Goal: Task Accomplishment & Management: Use online tool/utility

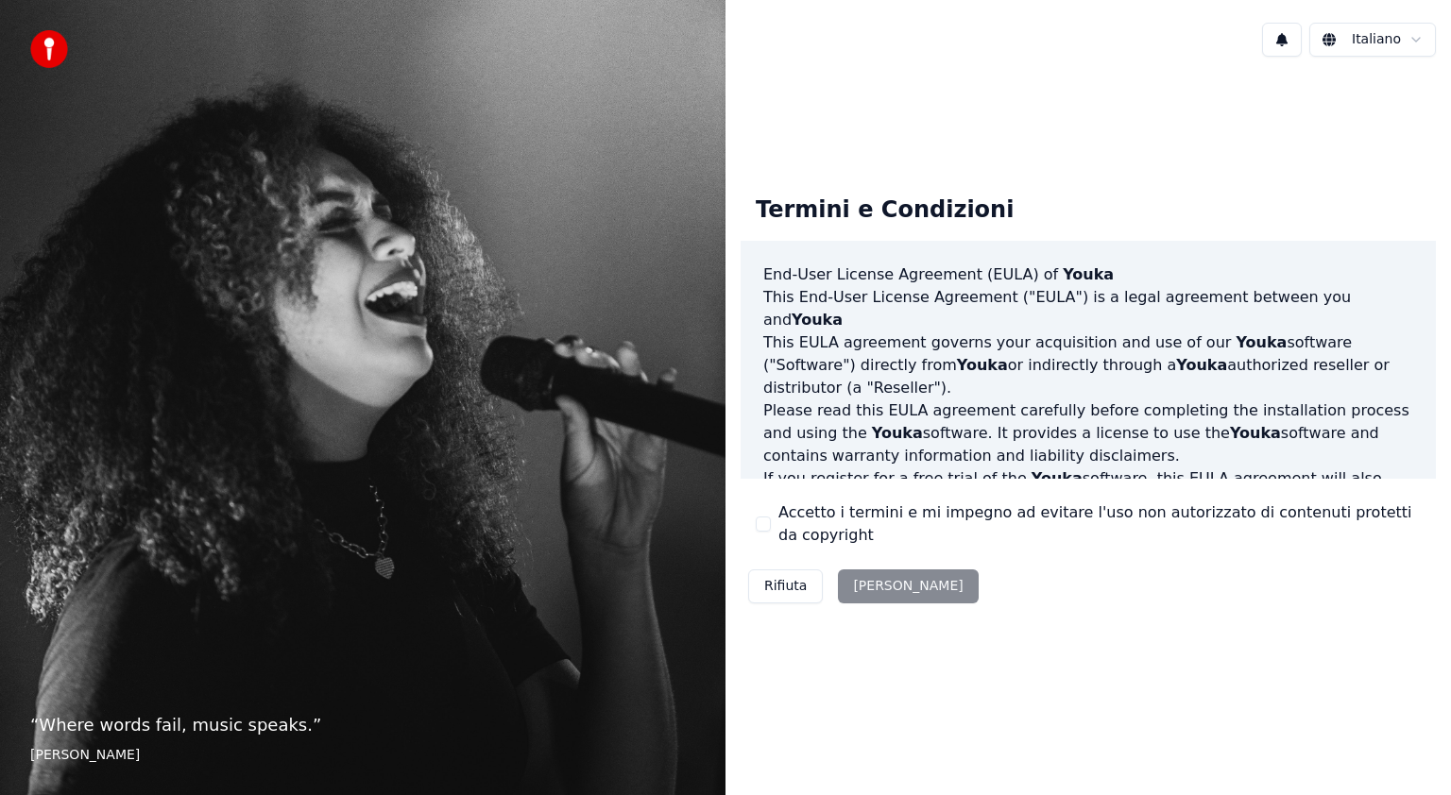
click at [762, 521] on button "Accetto i termini e mi impegno ad evitare l'uso non autorizzato di contenuti pr…" at bounding box center [763, 524] width 15 height 15
click at [879, 595] on button "Accetta" at bounding box center [908, 587] width 140 height 34
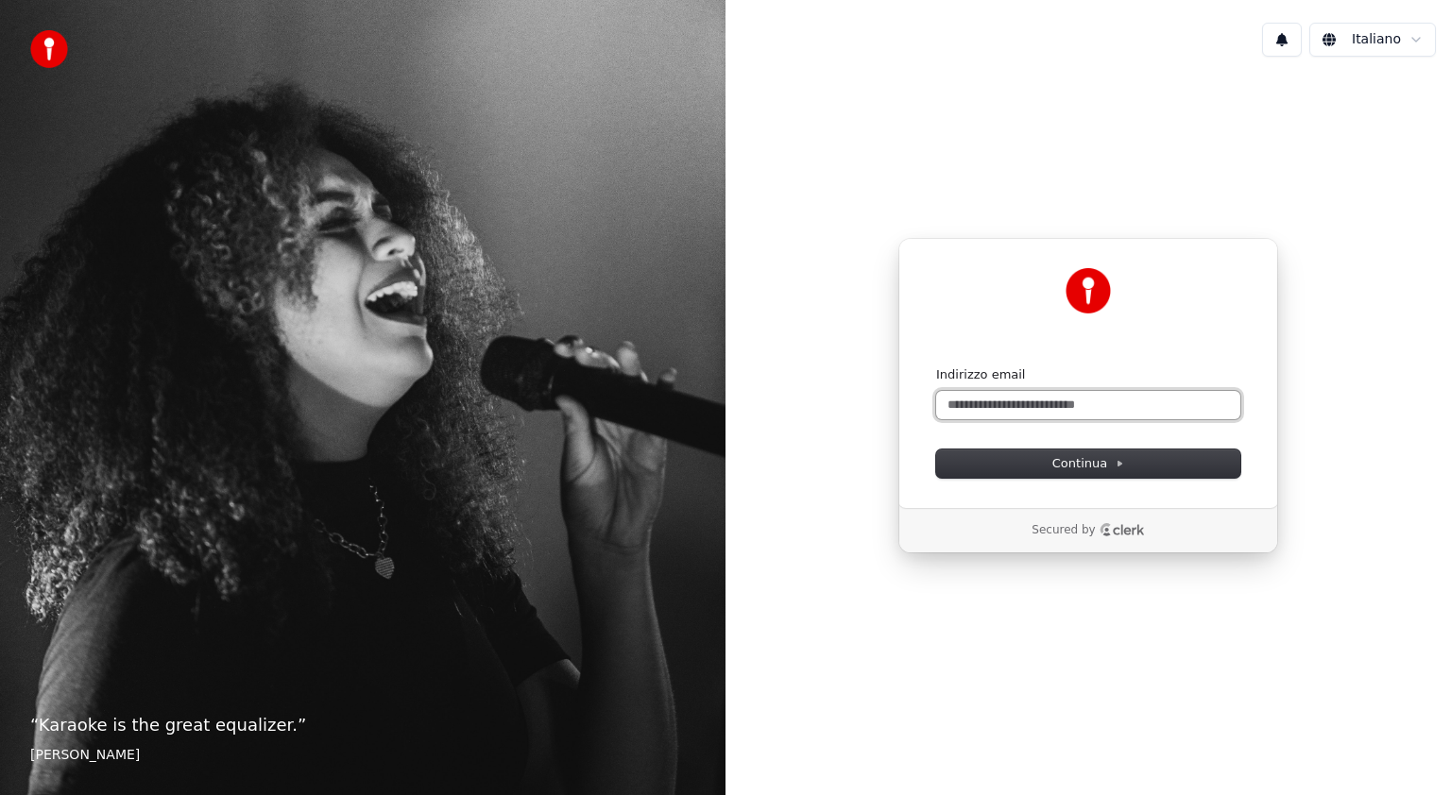
click at [971, 412] on input "Indirizzo email" at bounding box center [1088, 405] width 304 height 28
click at [1099, 464] on span "Continua" at bounding box center [1088, 463] width 72 height 17
type input "**********"
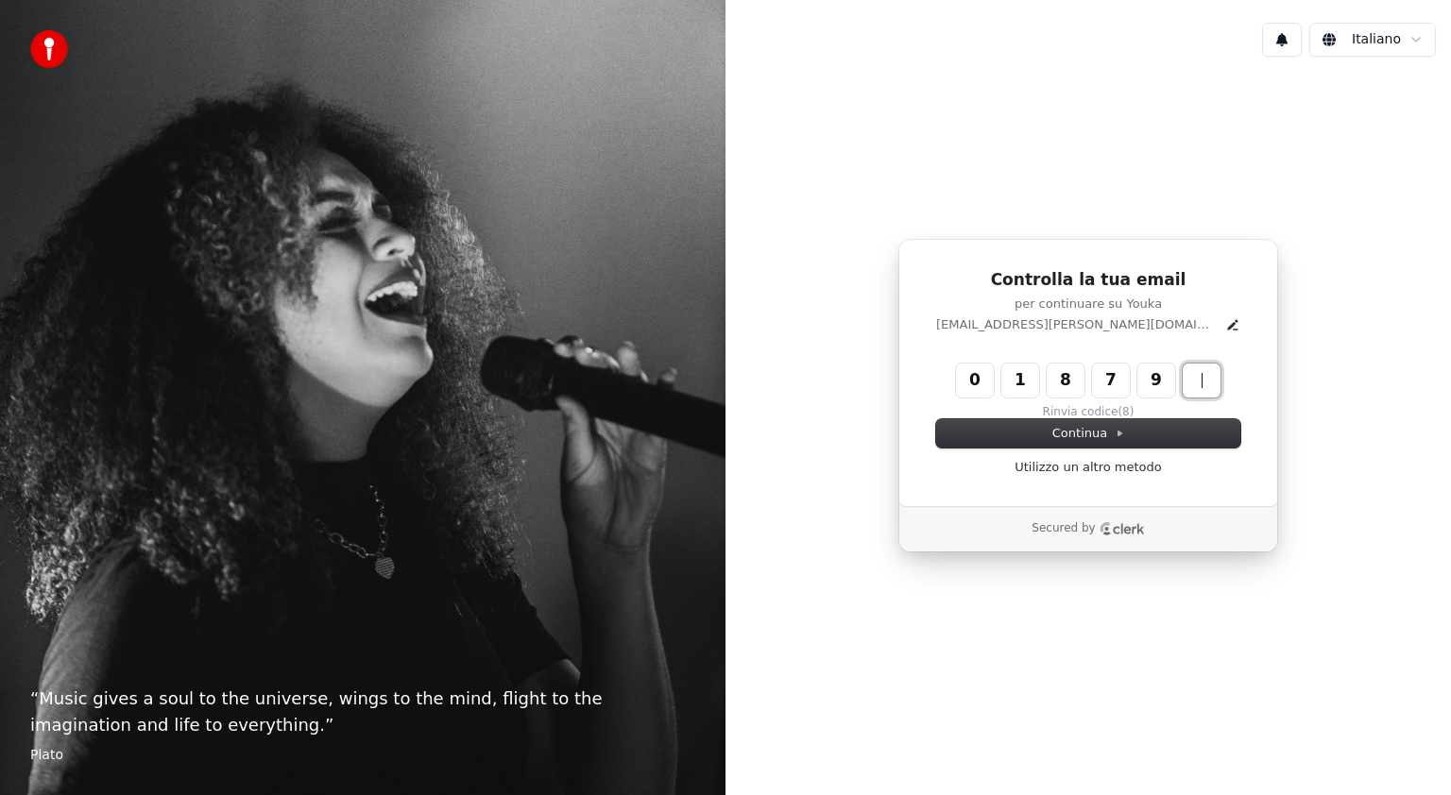
type input "******"
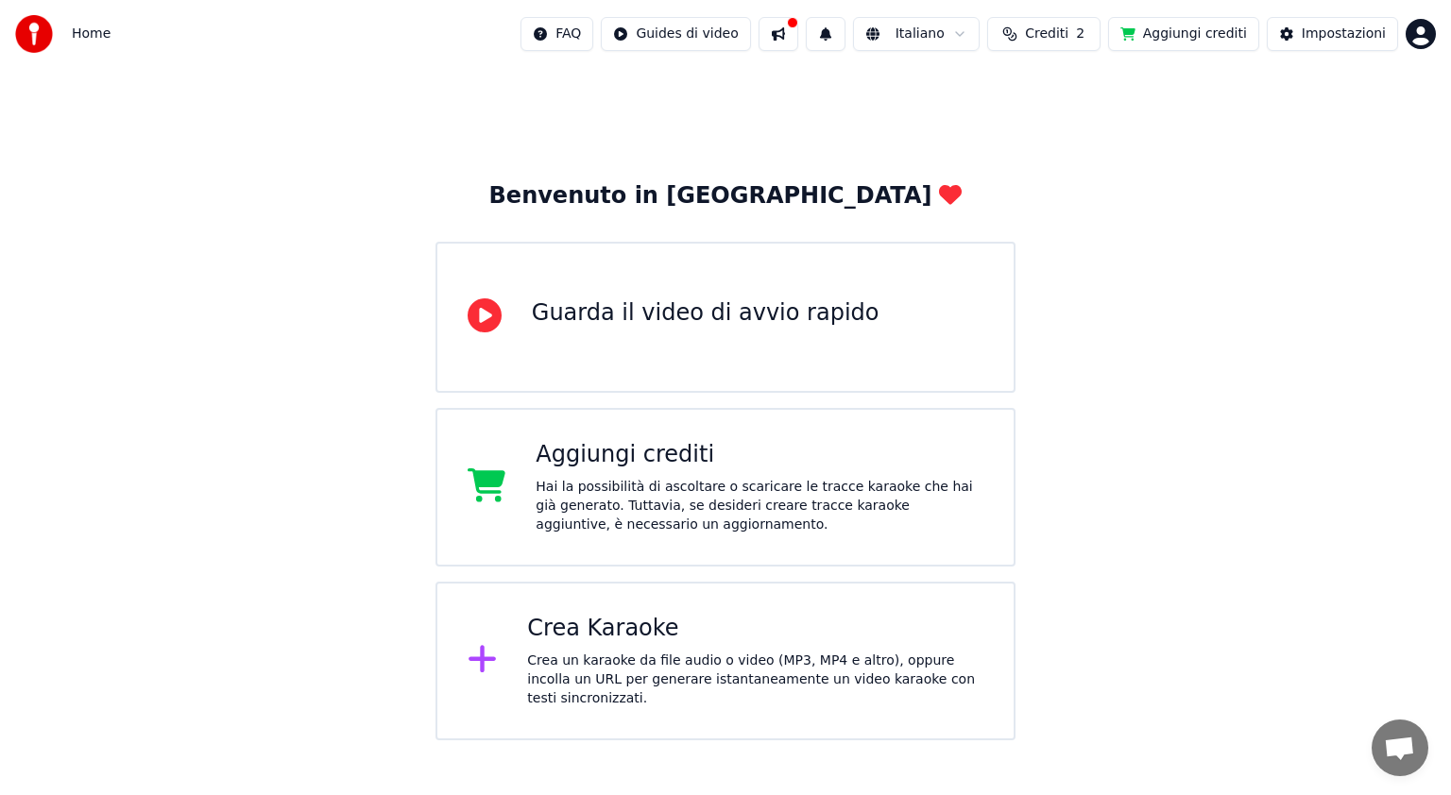
click at [793, 30] on button at bounding box center [779, 34] width 40 height 34
click at [845, 30] on button at bounding box center [826, 34] width 40 height 34
click at [839, 43] on button at bounding box center [826, 34] width 40 height 34
click at [1137, 132] on div "Benvenuto in Youka Guarda il video di avvio rapido Aggiungi crediti Hai la poss…" at bounding box center [725, 404] width 1451 height 673
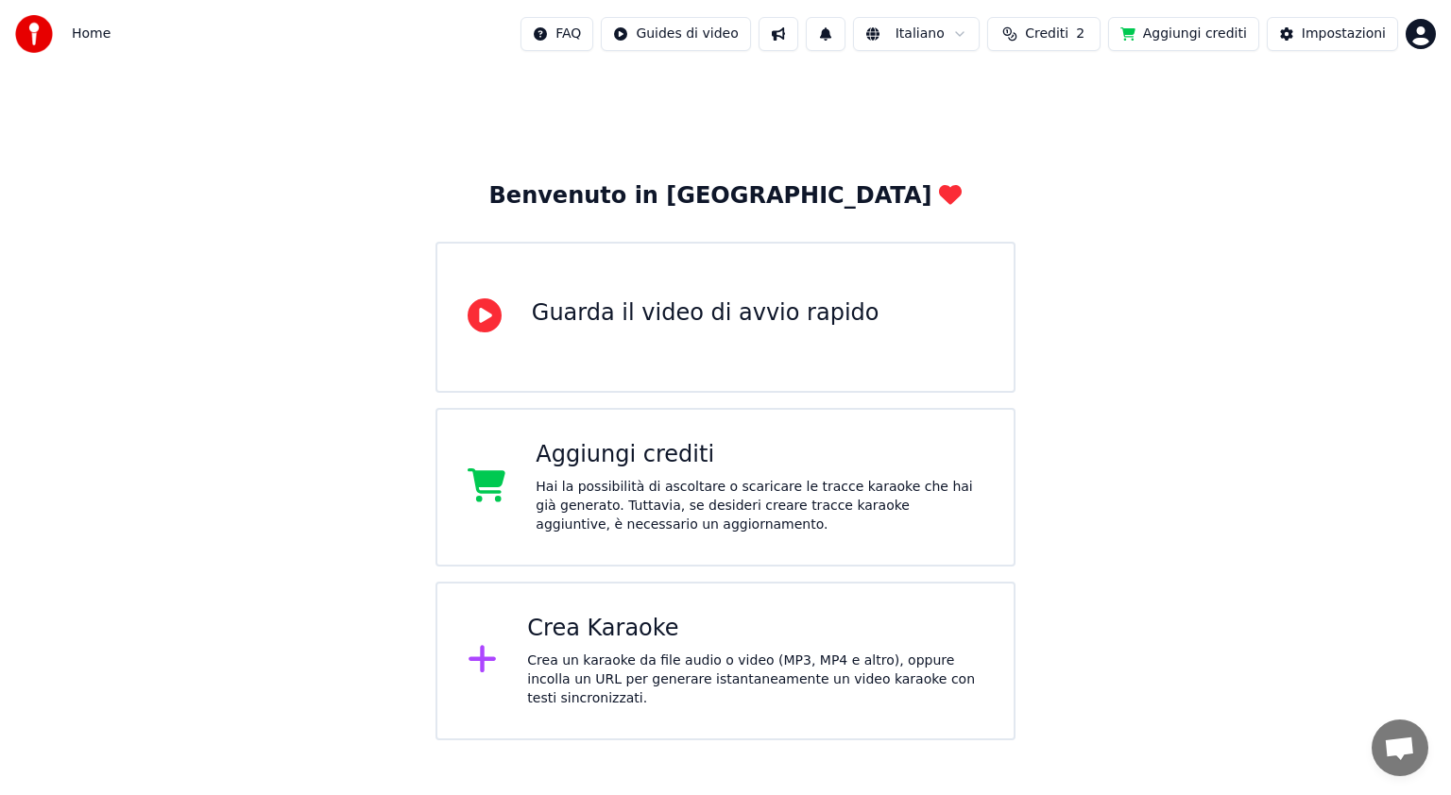
click at [1162, 38] on button "Aggiungi crediti" at bounding box center [1183, 34] width 151 height 34
click at [1213, 43] on button "Aggiungi crediti" at bounding box center [1183, 34] width 151 height 34
click at [1149, 41] on button "Aggiungi crediti" at bounding box center [1183, 34] width 151 height 34
click at [1145, 36] on button "Aggiungi crediti" at bounding box center [1183, 34] width 151 height 34
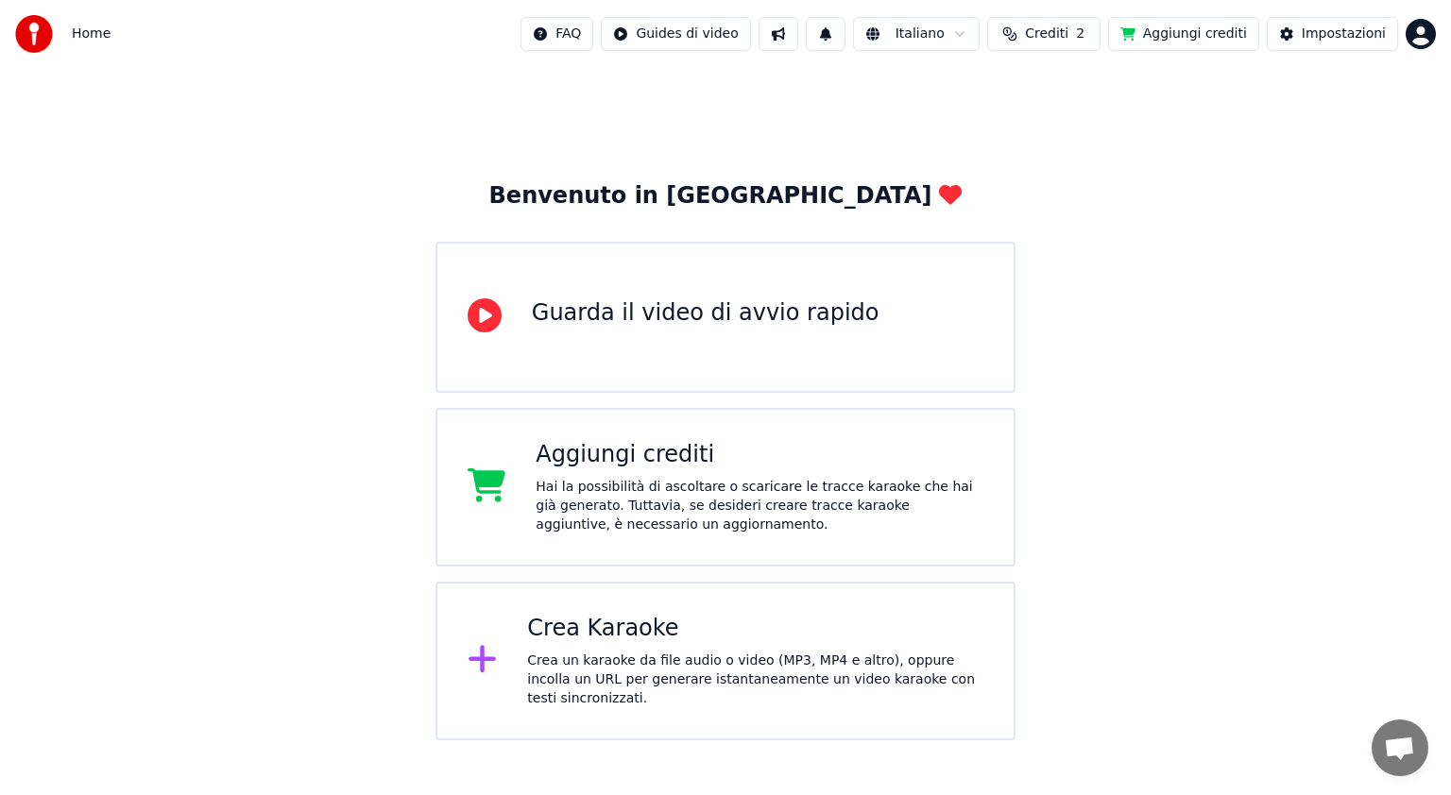
click at [1164, 523] on div "Benvenuto in Youka Guarda il video di avvio rapido Aggiungi crediti Hai la poss…" at bounding box center [725, 404] width 1451 height 673
click at [646, 495] on div "Hai la possibilità di ascoltare o scaricare le tracce karaoke che hai già gener…" at bounding box center [760, 506] width 448 height 57
click at [42, 31] on img at bounding box center [34, 34] width 38 height 38
click at [599, 316] on div "Guarda il video di avvio rapido" at bounding box center [706, 313] width 348 height 30
